Goal: Task Accomplishment & Management: Use online tool/utility

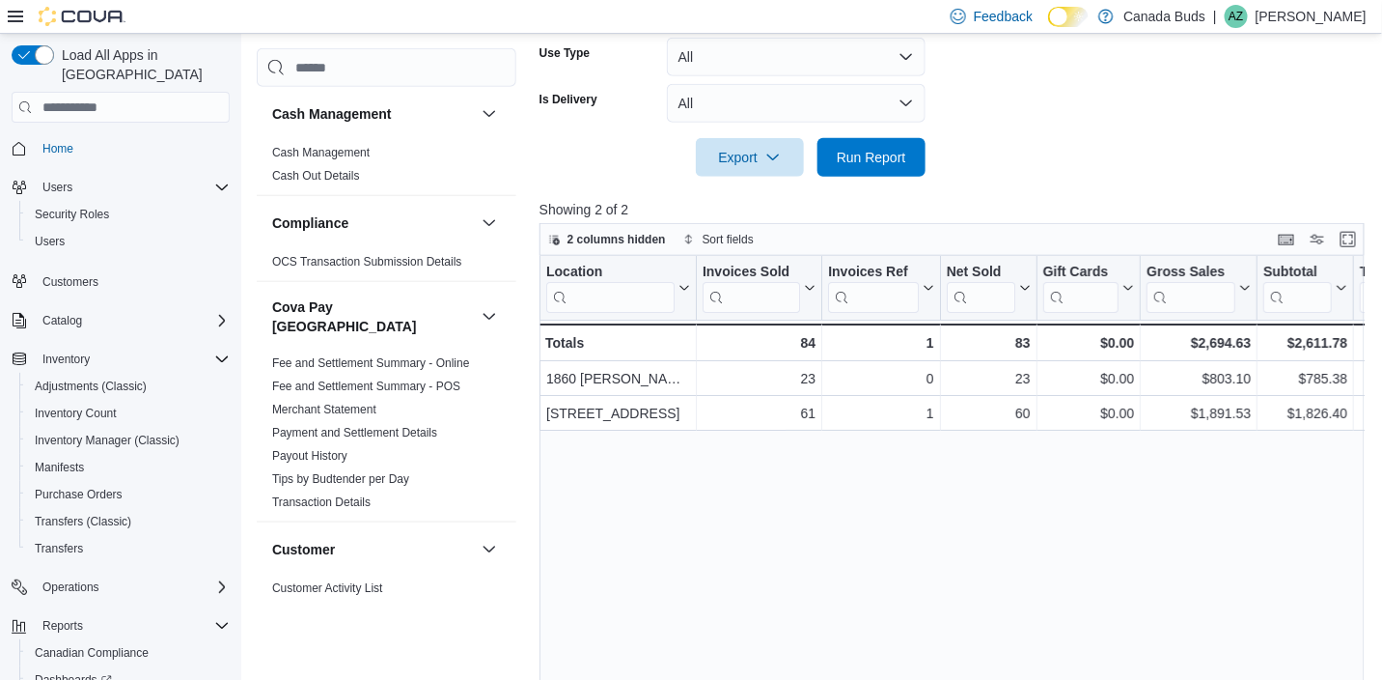
scroll to position [102, 0]
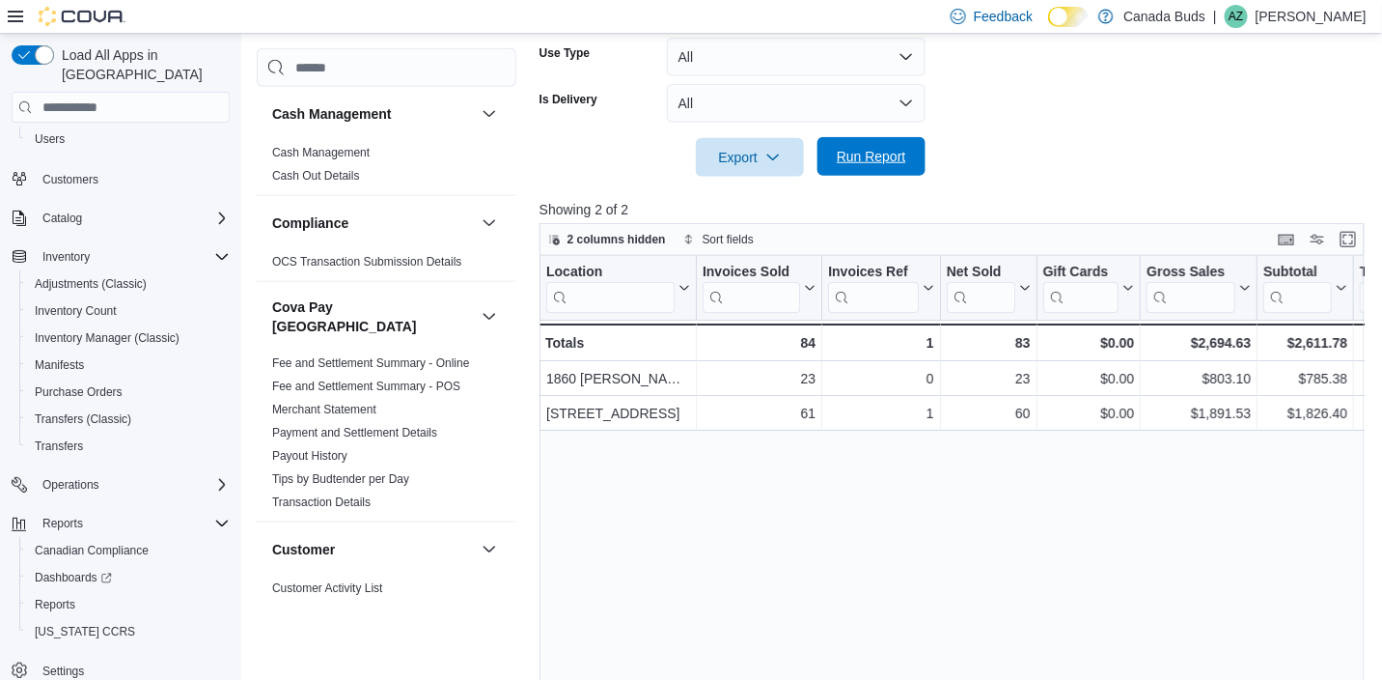
click at [882, 139] on span "Run Report" at bounding box center [871, 156] width 85 height 39
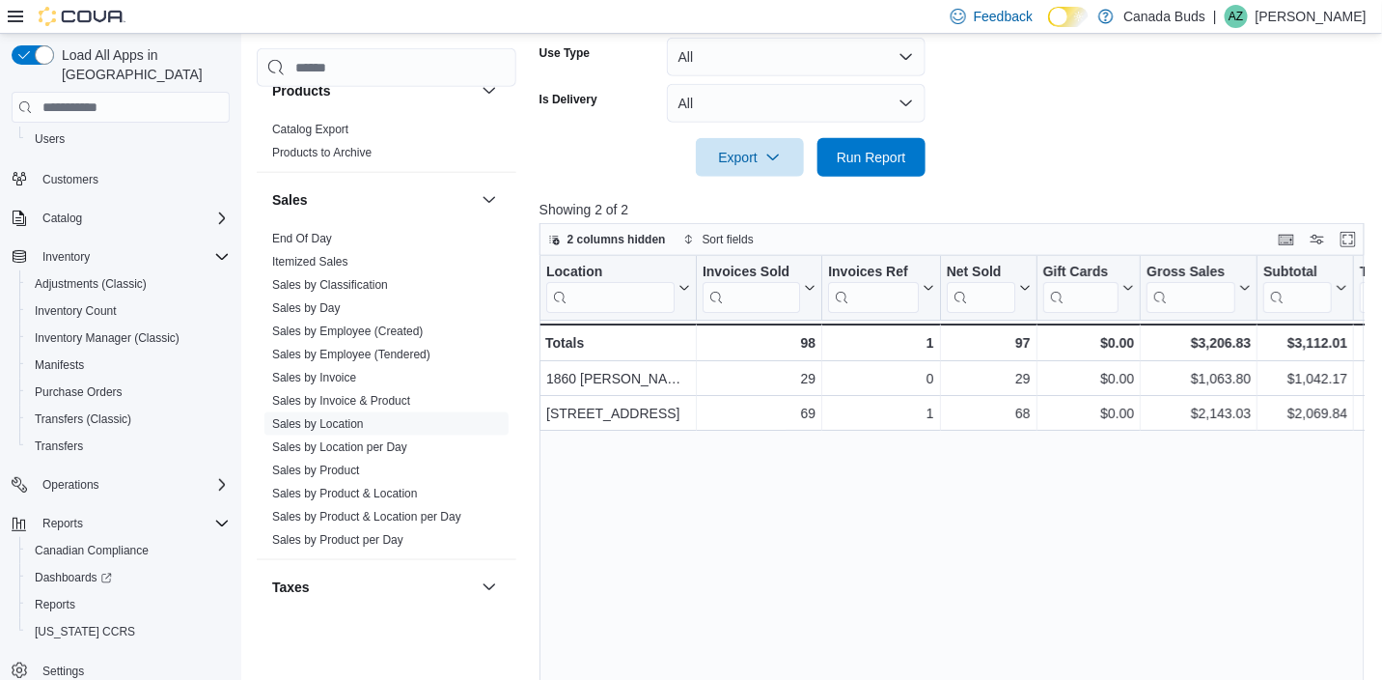
scroll to position [1571, 0]
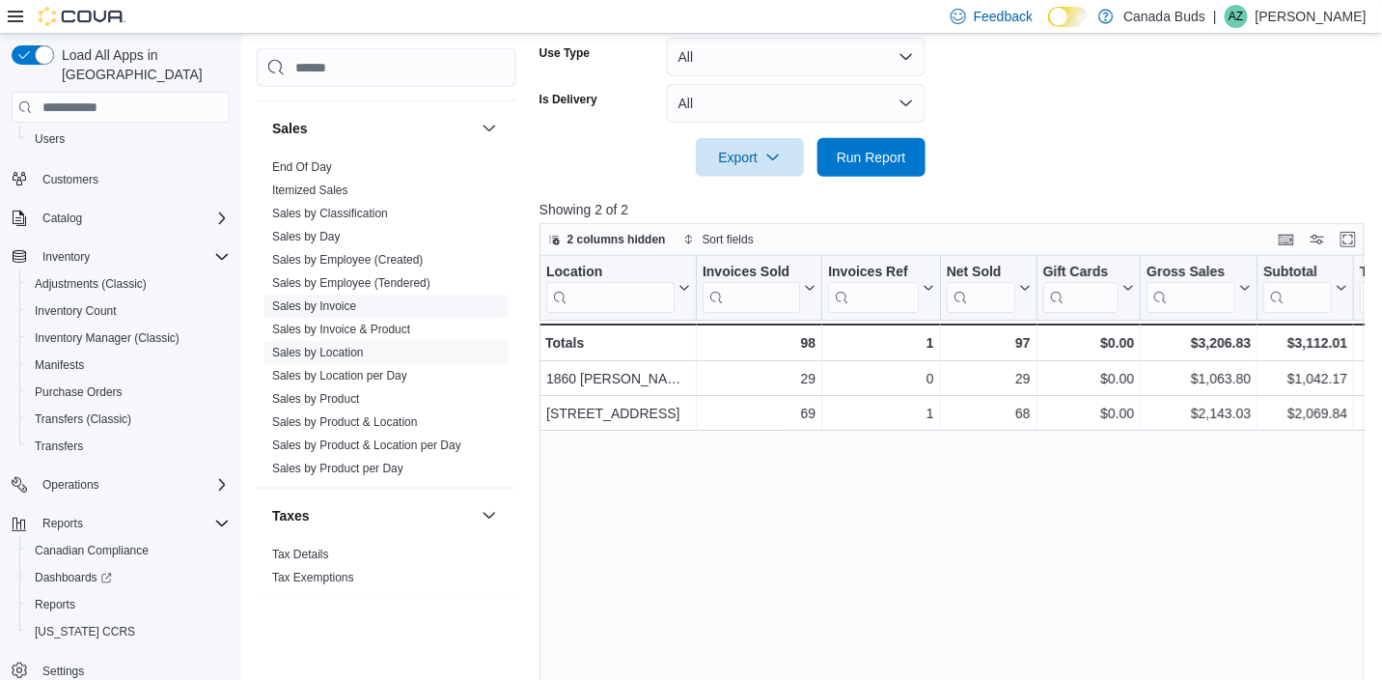
click at [327, 299] on link "Sales by Invoice" at bounding box center [314, 306] width 84 height 14
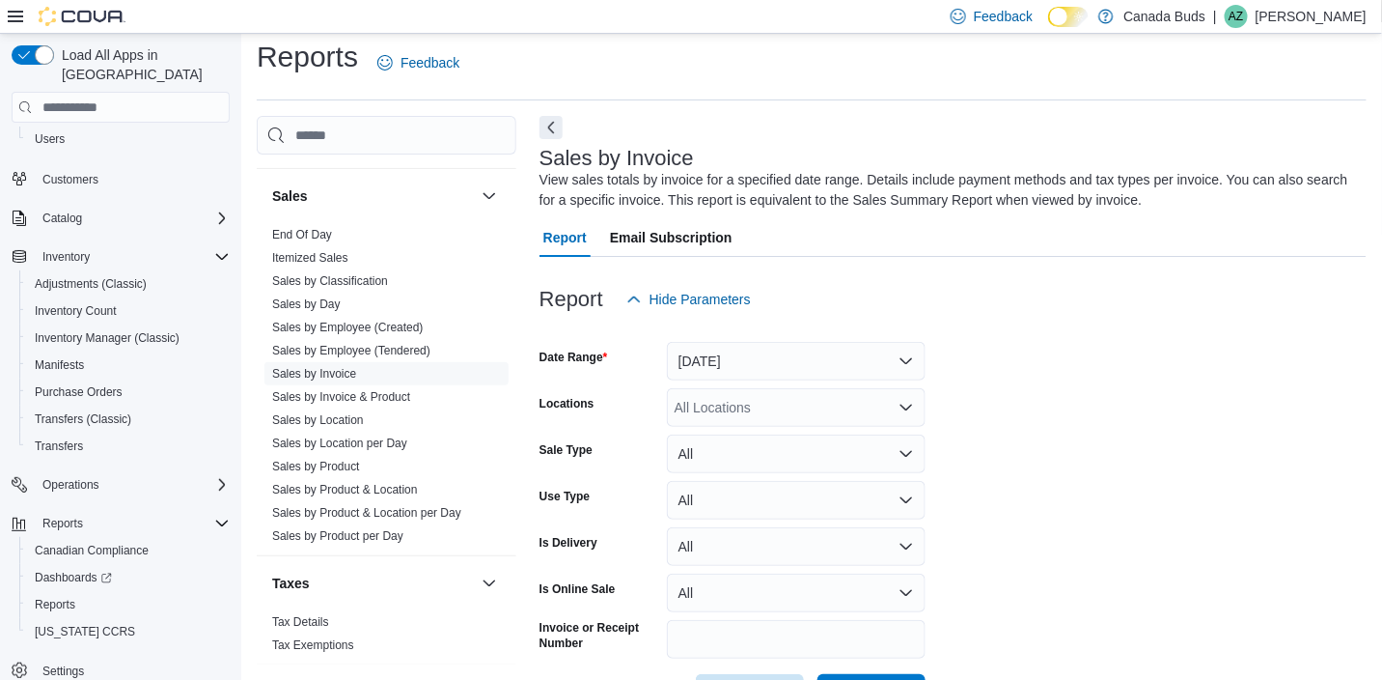
scroll to position [64, 0]
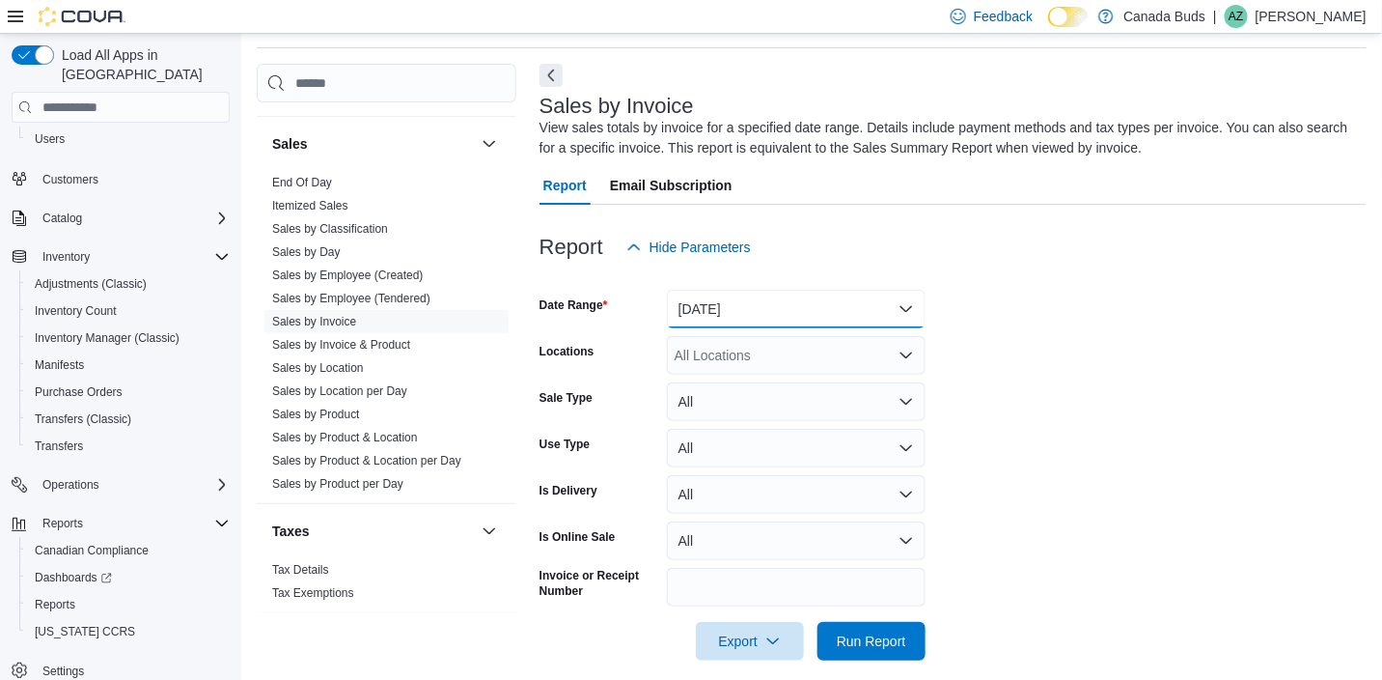
click at [698, 320] on button "Yesterday" at bounding box center [796, 309] width 259 height 39
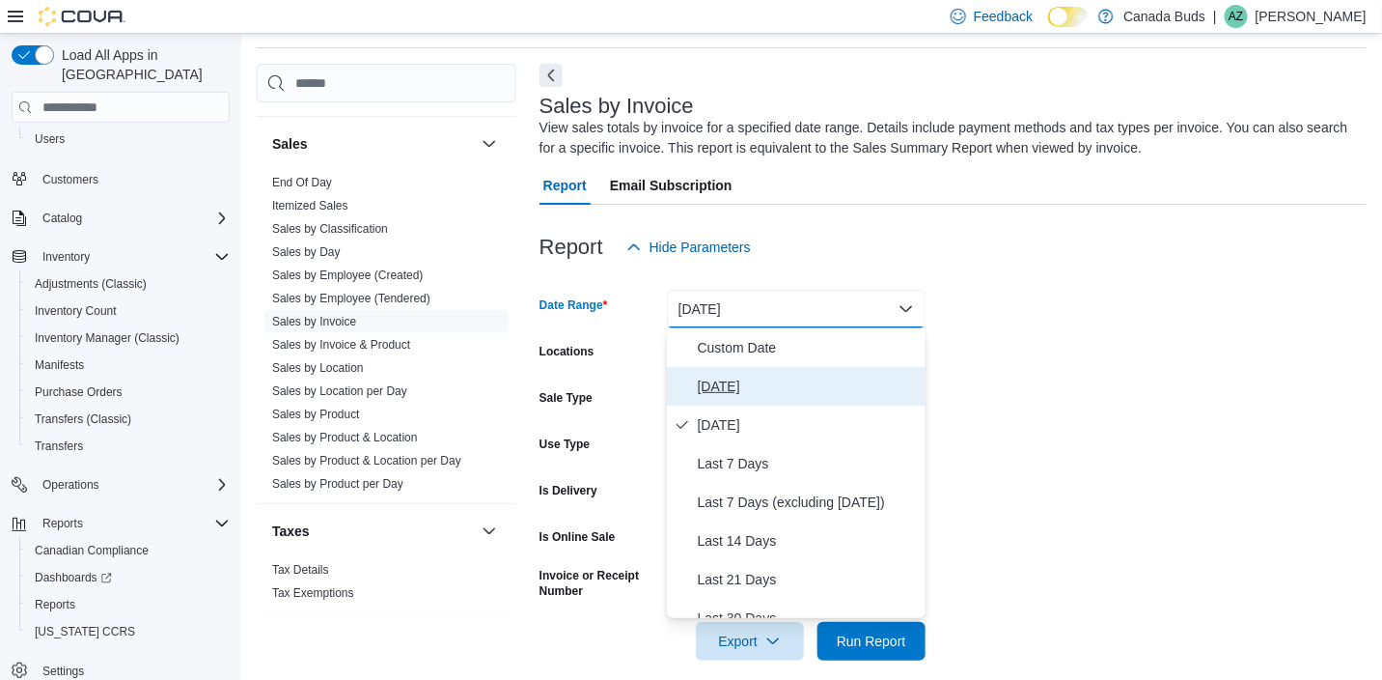
click at [703, 385] on span "Today" at bounding box center [808, 386] width 220 height 23
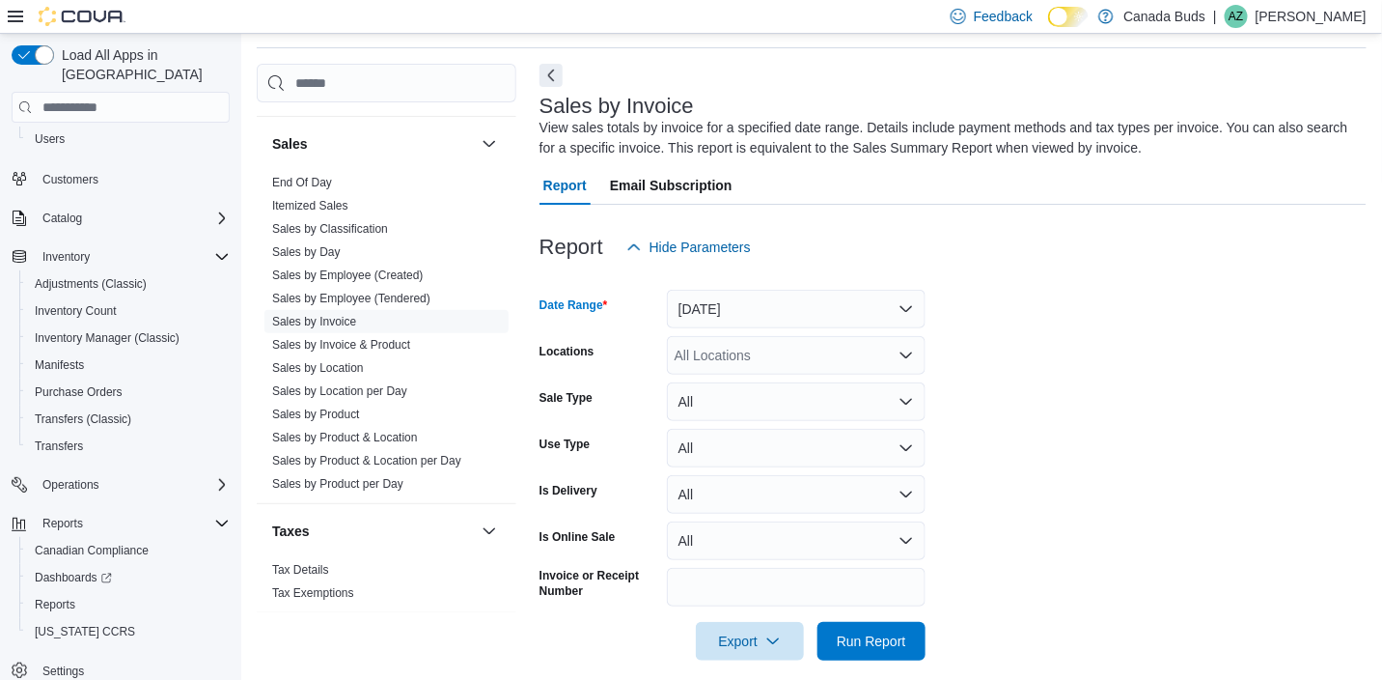
click at [715, 353] on div "All Locations" at bounding box center [796, 355] width 259 height 39
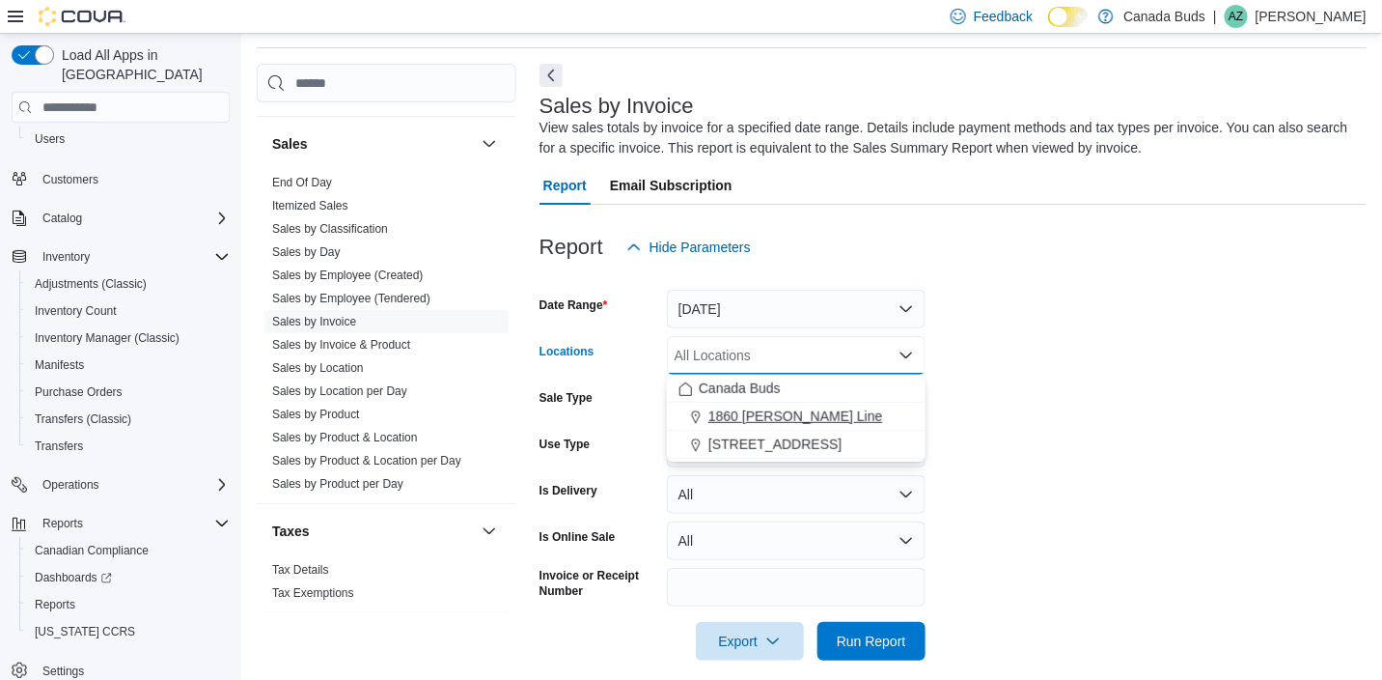
click at [729, 414] on span "1860 Appleby Line" at bounding box center [796, 415] width 175 height 19
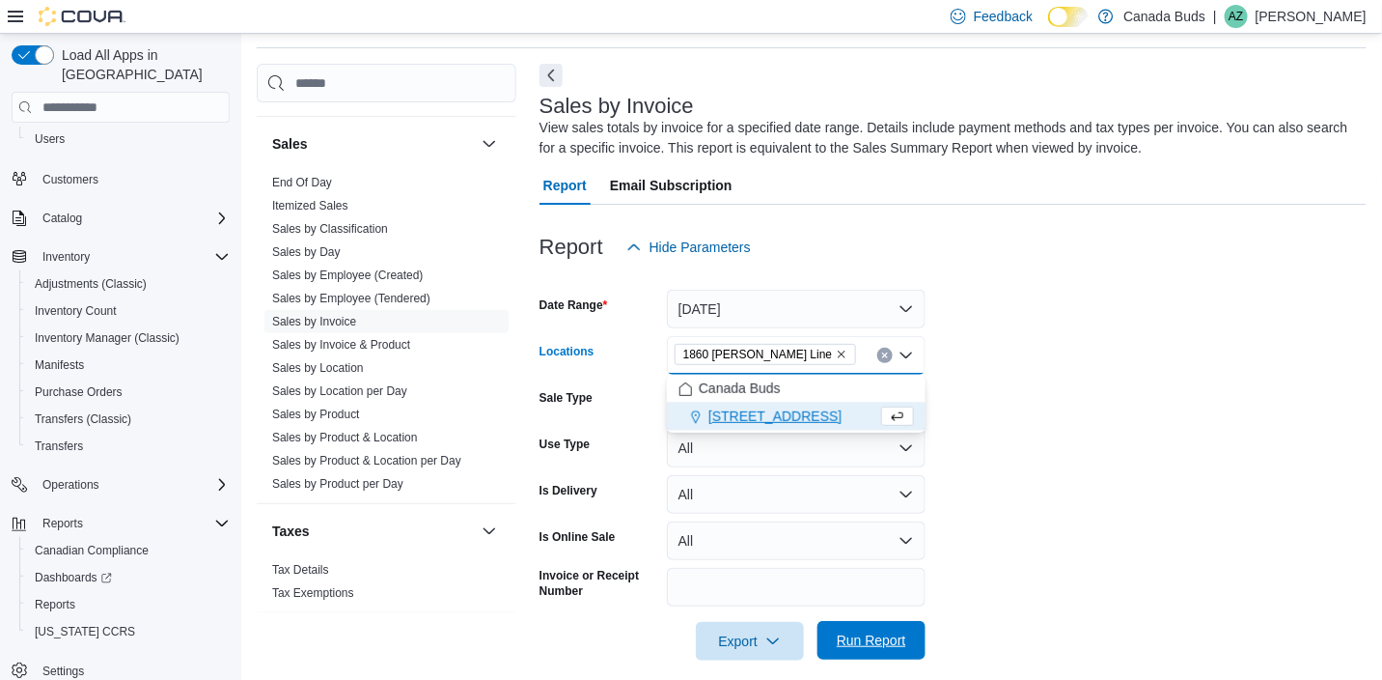
click at [903, 637] on span "Run Report" at bounding box center [872, 639] width 70 height 19
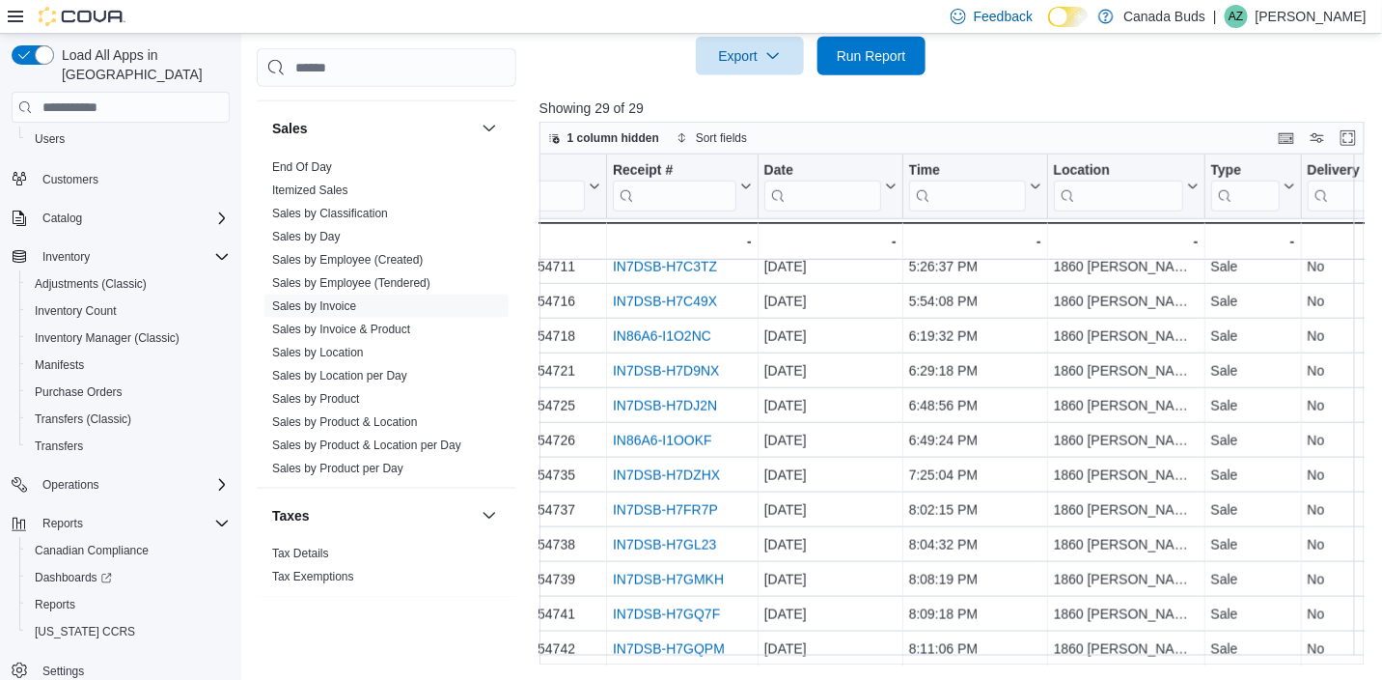
scroll to position [610, 0]
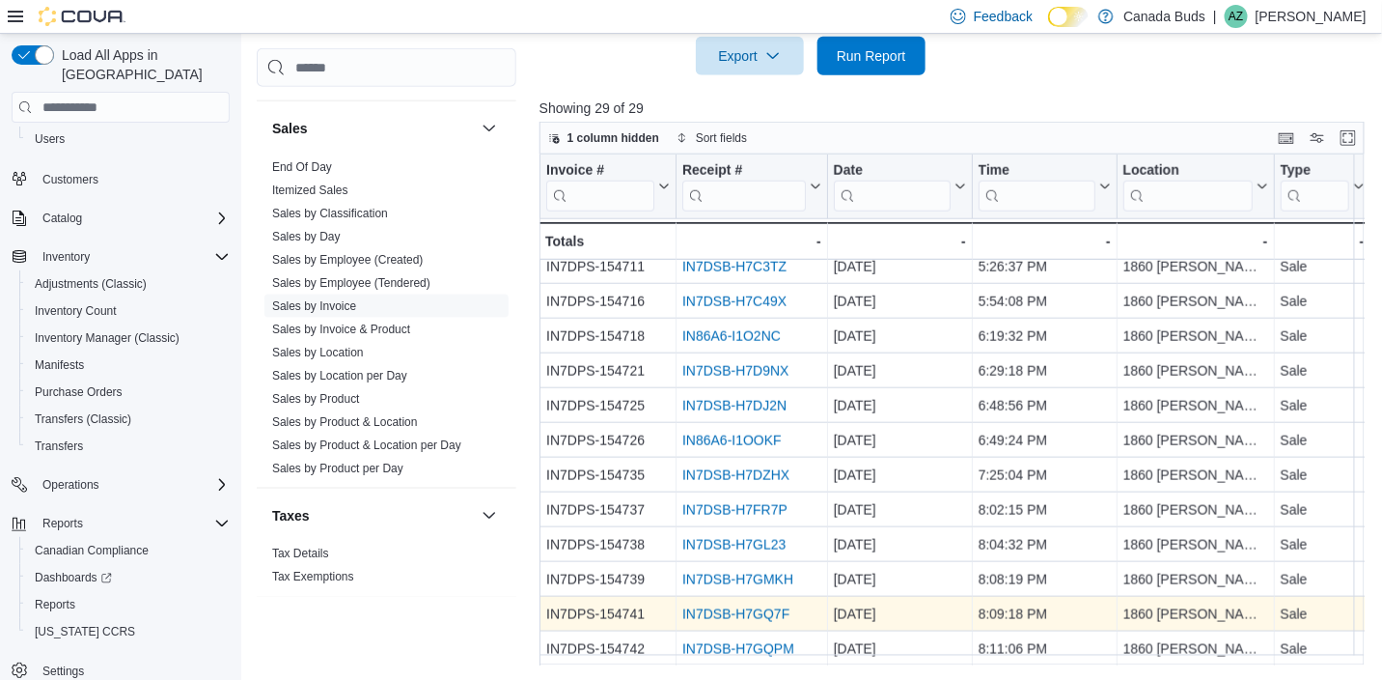
click at [702, 606] on link "IN7DSB-H7GQ7F" at bounding box center [735, 613] width 107 height 15
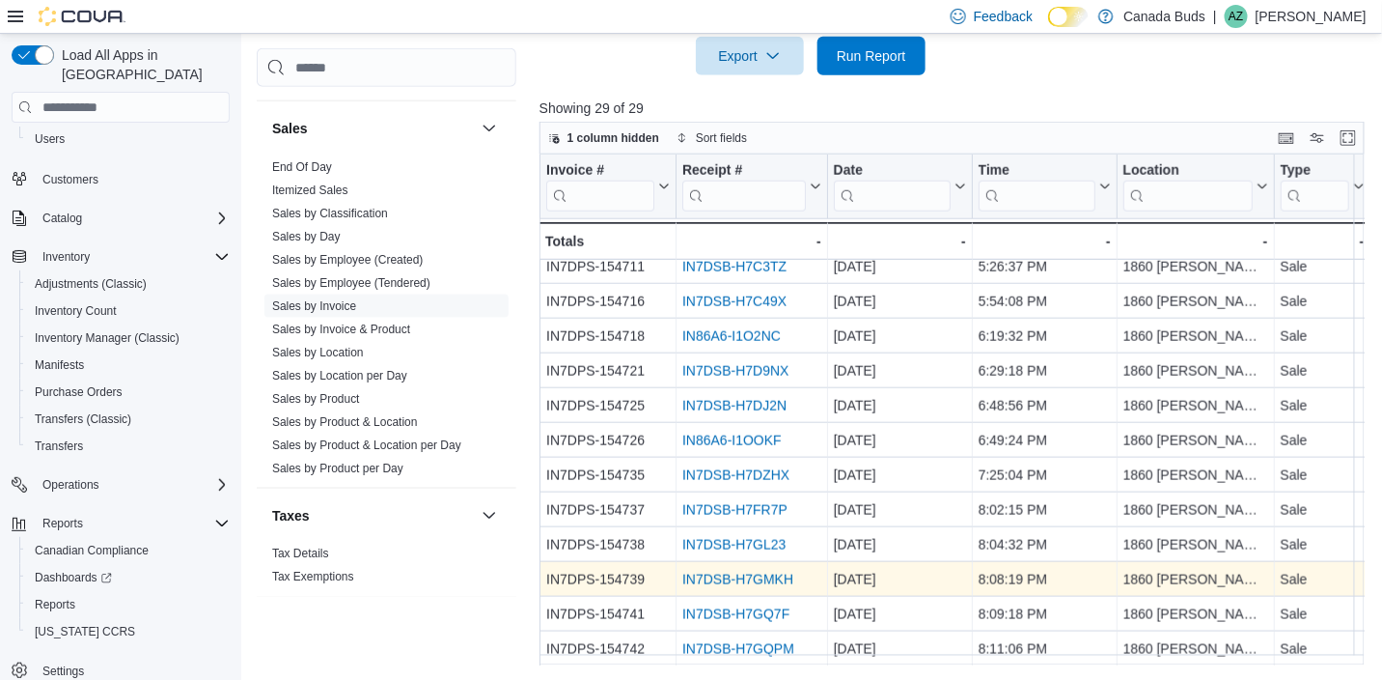
click at [735, 571] on link "IN7DSB-H7GMKH" at bounding box center [737, 578] width 111 height 15
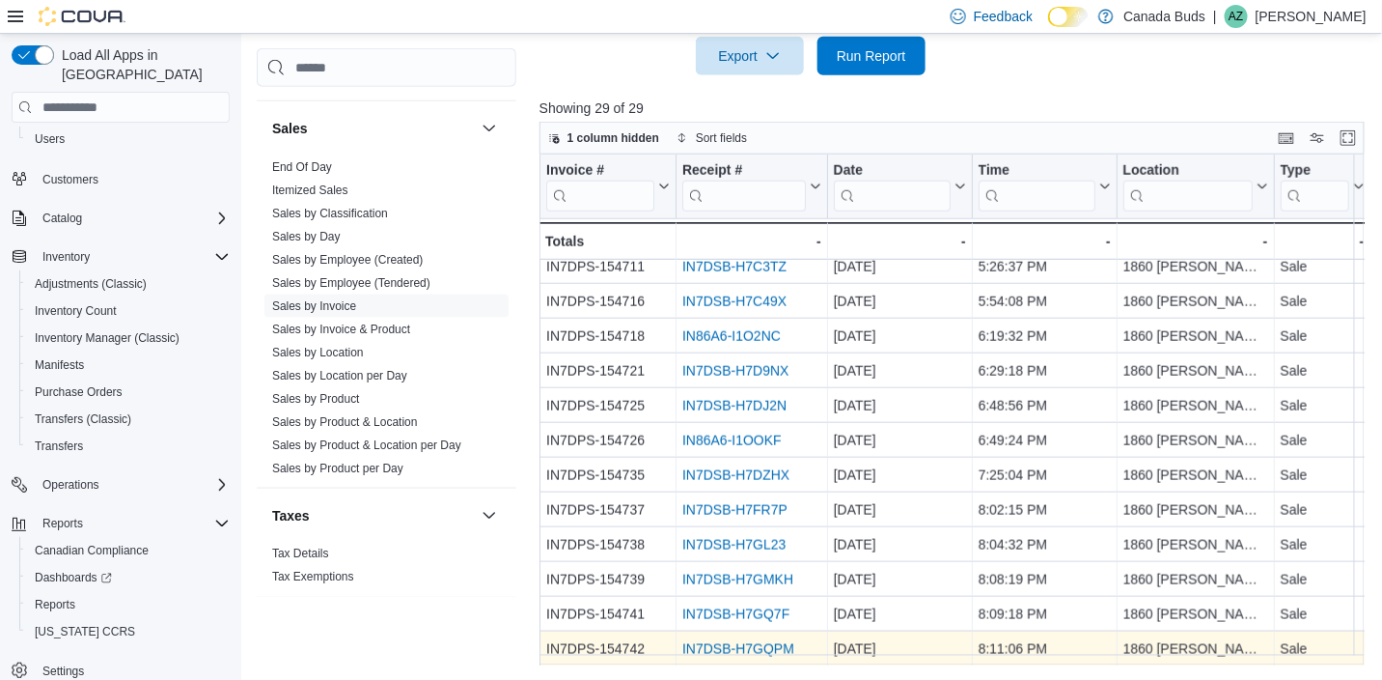
click at [737, 642] on link "IN7DSB-H7GQPM" at bounding box center [738, 648] width 112 height 15
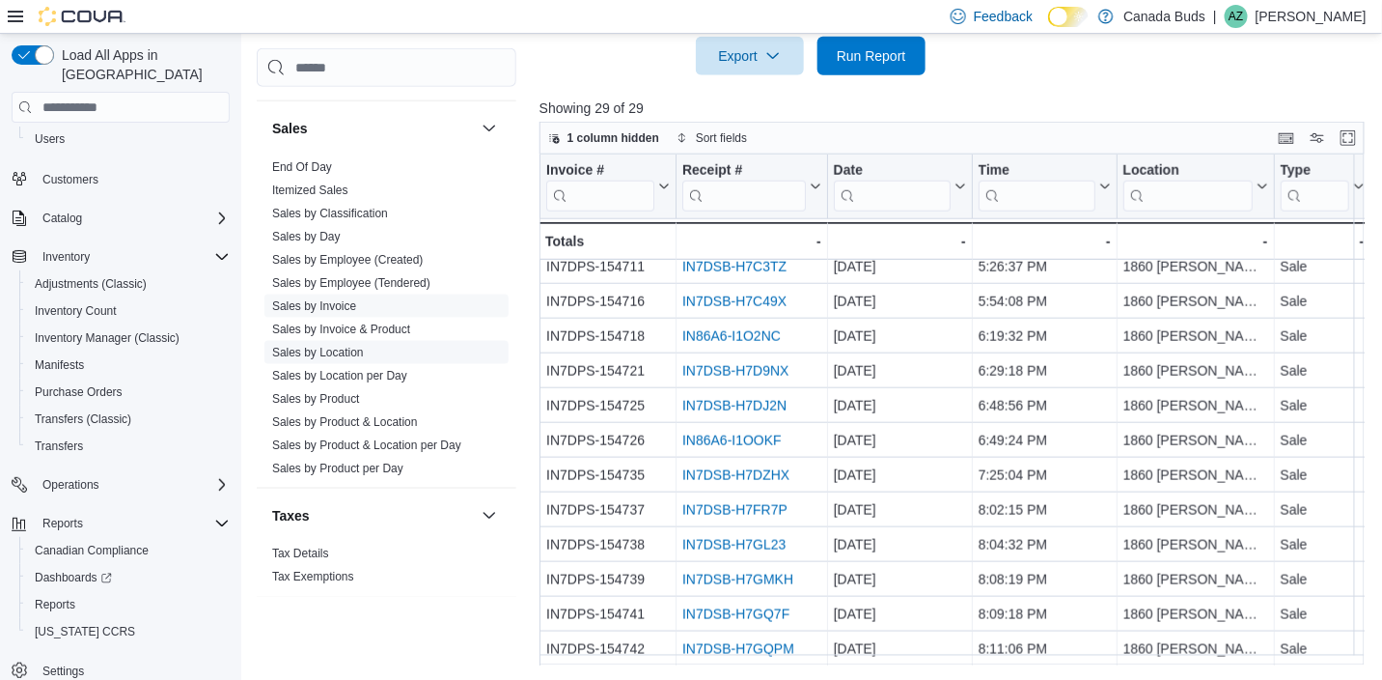
click at [334, 346] on link "Sales by Location" at bounding box center [318, 353] width 92 height 14
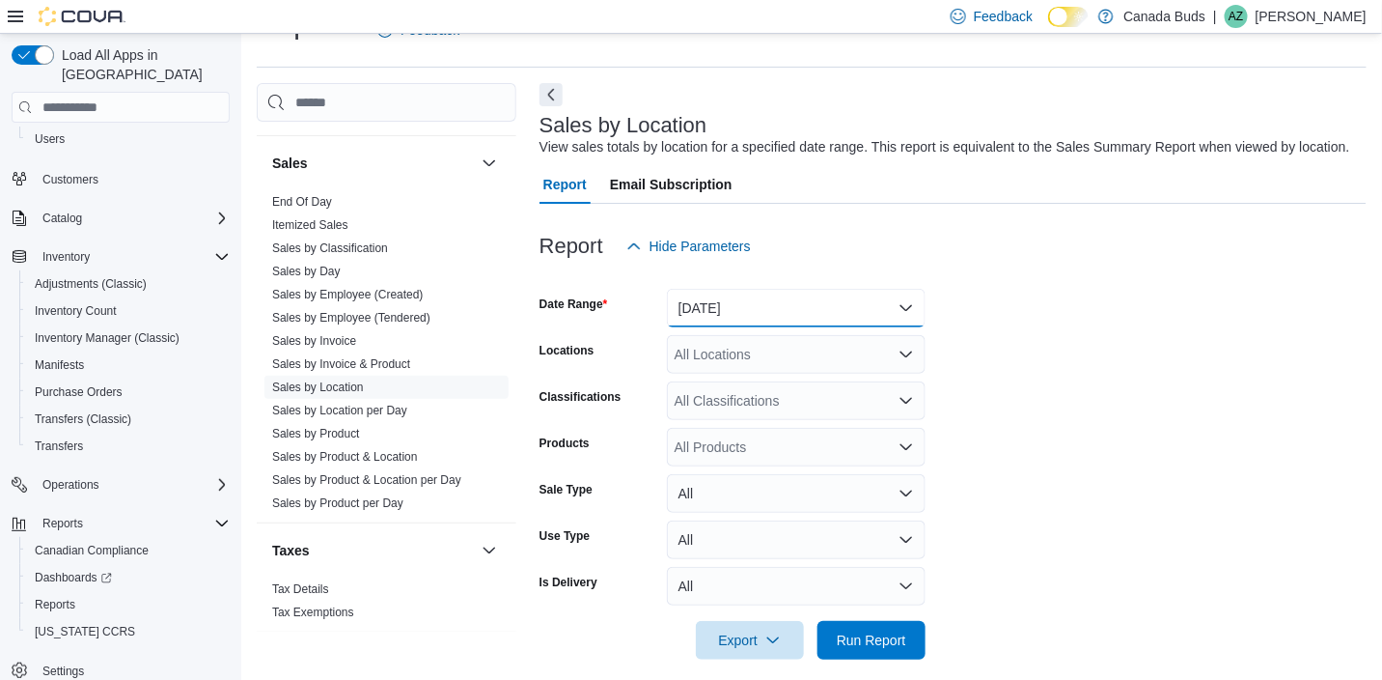
click at [789, 302] on button "Yesterday" at bounding box center [796, 308] width 259 height 39
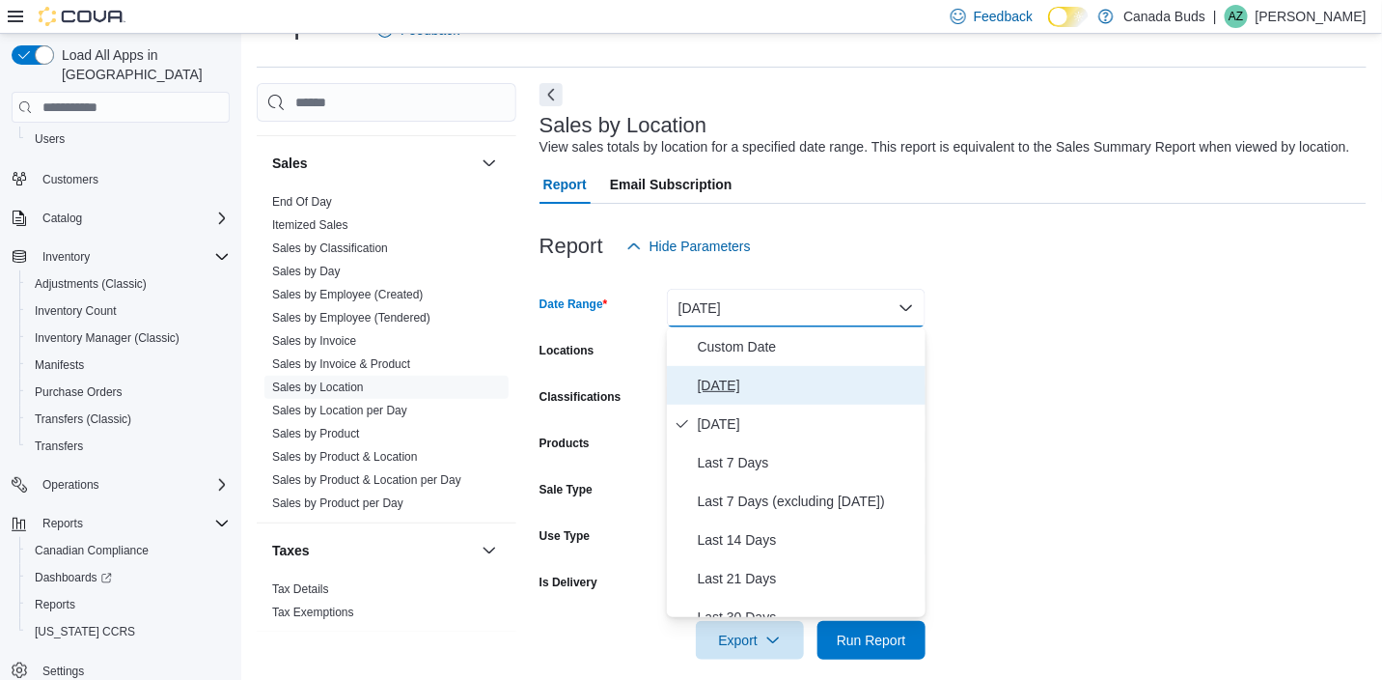
click at [724, 384] on span "Today" at bounding box center [808, 385] width 220 height 23
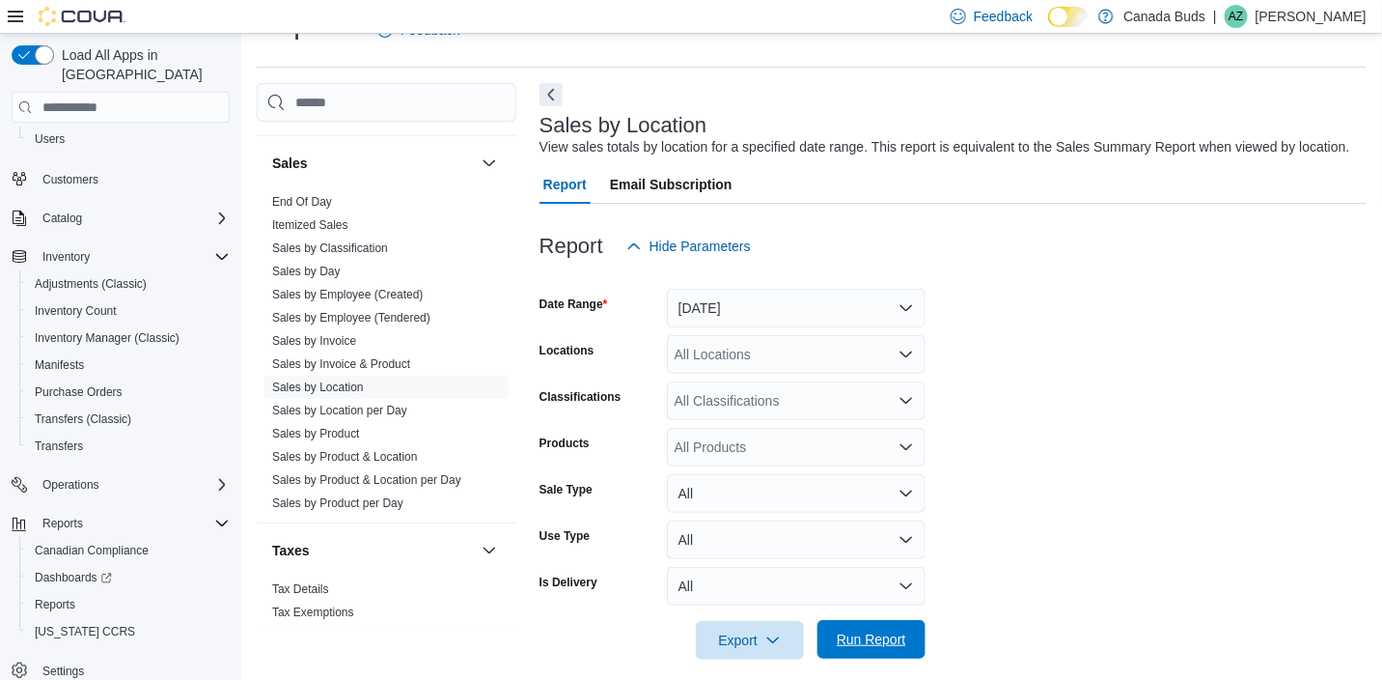
click at [880, 632] on span "Run Report" at bounding box center [872, 638] width 70 height 19
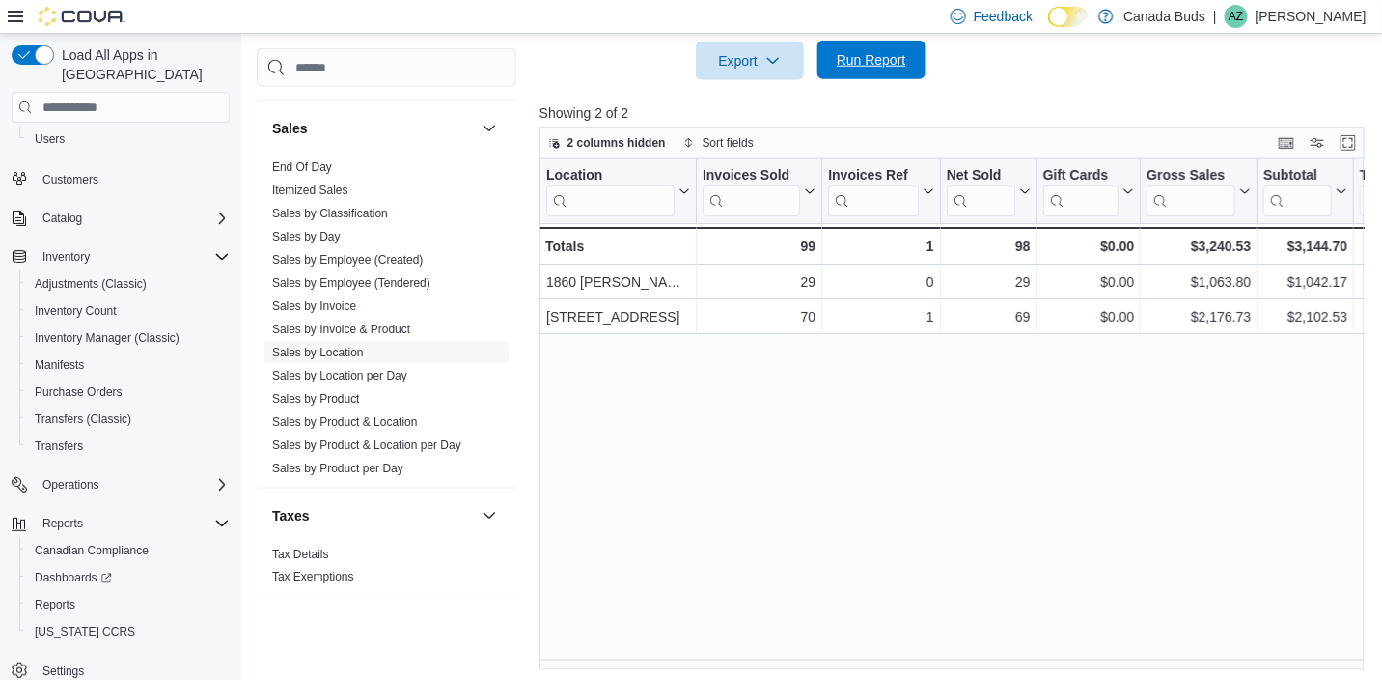
click at [892, 70] on span "Run Report" at bounding box center [871, 60] width 85 height 39
click at [870, 54] on span "Run Report" at bounding box center [872, 59] width 70 height 19
